Goal: Information Seeking & Learning: Learn about a topic

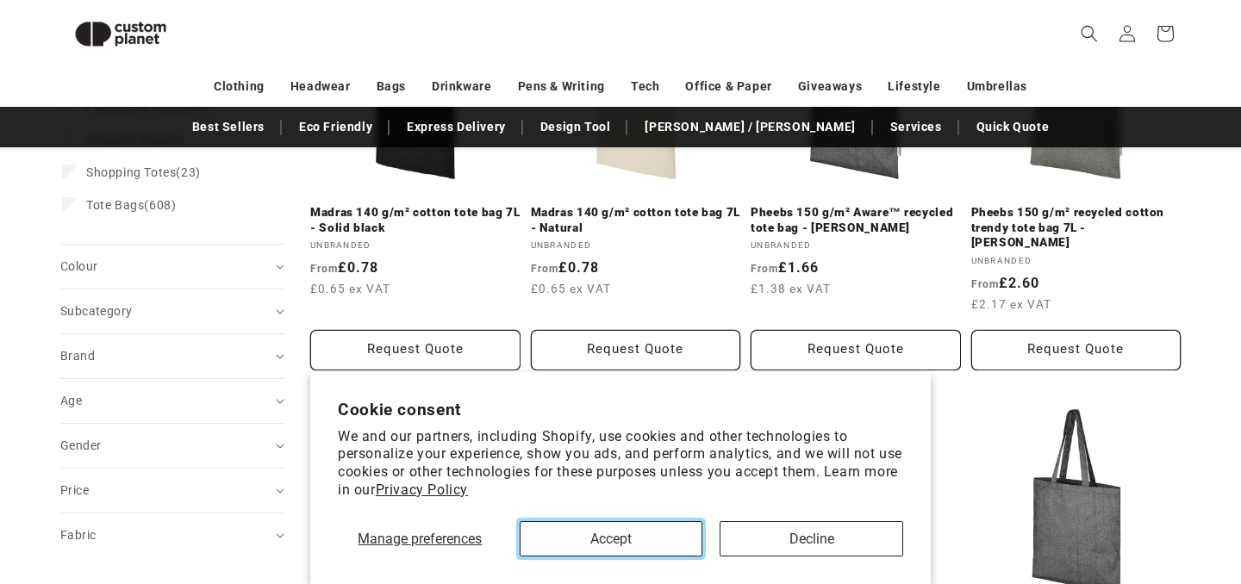
click at [658, 538] on button "Accept" at bounding box center [612, 538] width 184 height 35
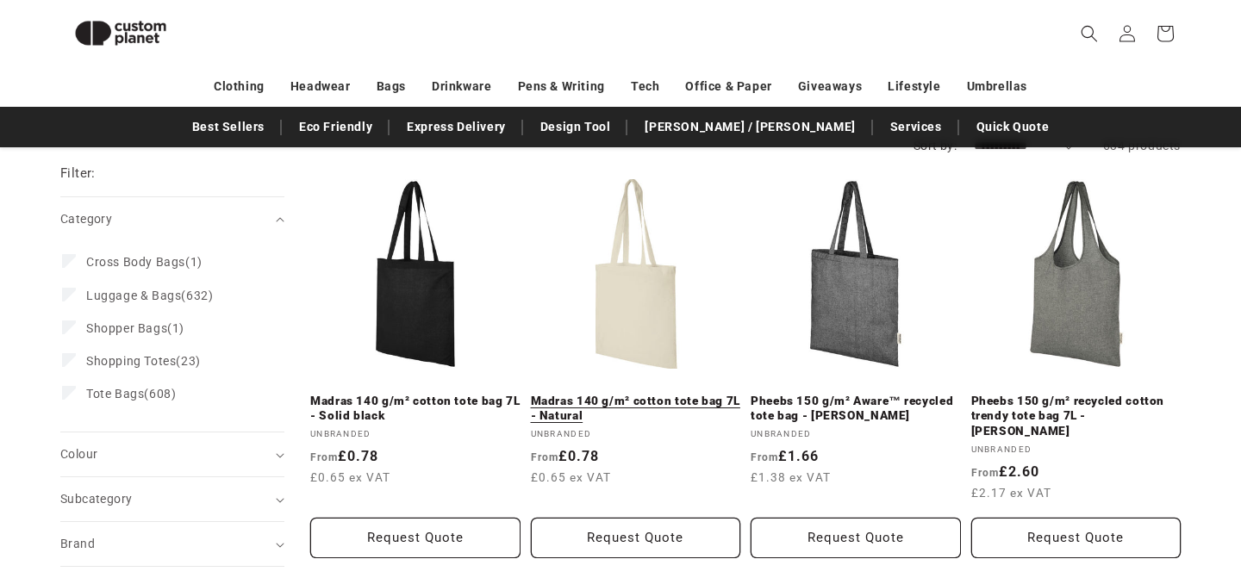
scroll to position [227, 0]
click at [641, 395] on link "Madras 140 g/m² cotton tote bag 7L - Natural" at bounding box center [636, 410] width 210 height 30
